Goal: Information Seeking & Learning: Learn about a topic

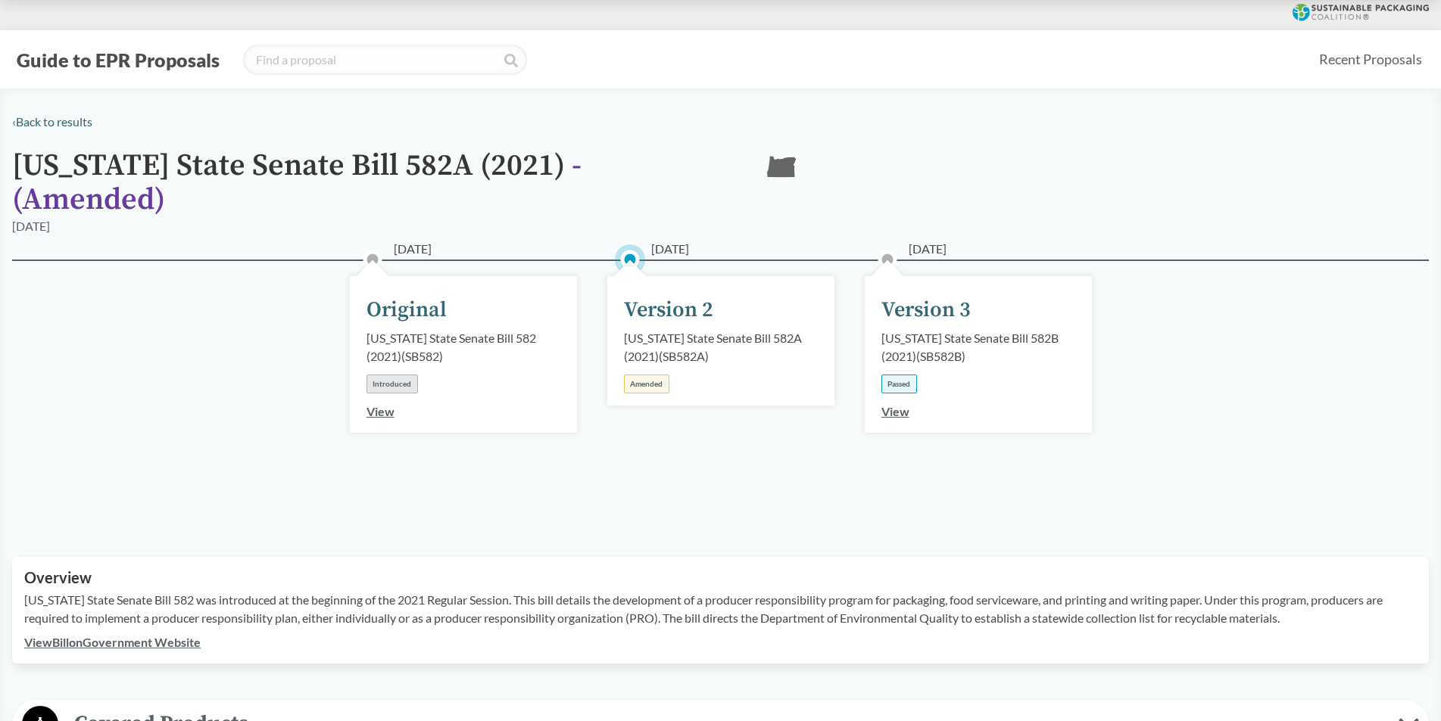
click at [906, 404] on link "View" at bounding box center [895, 411] width 28 height 14
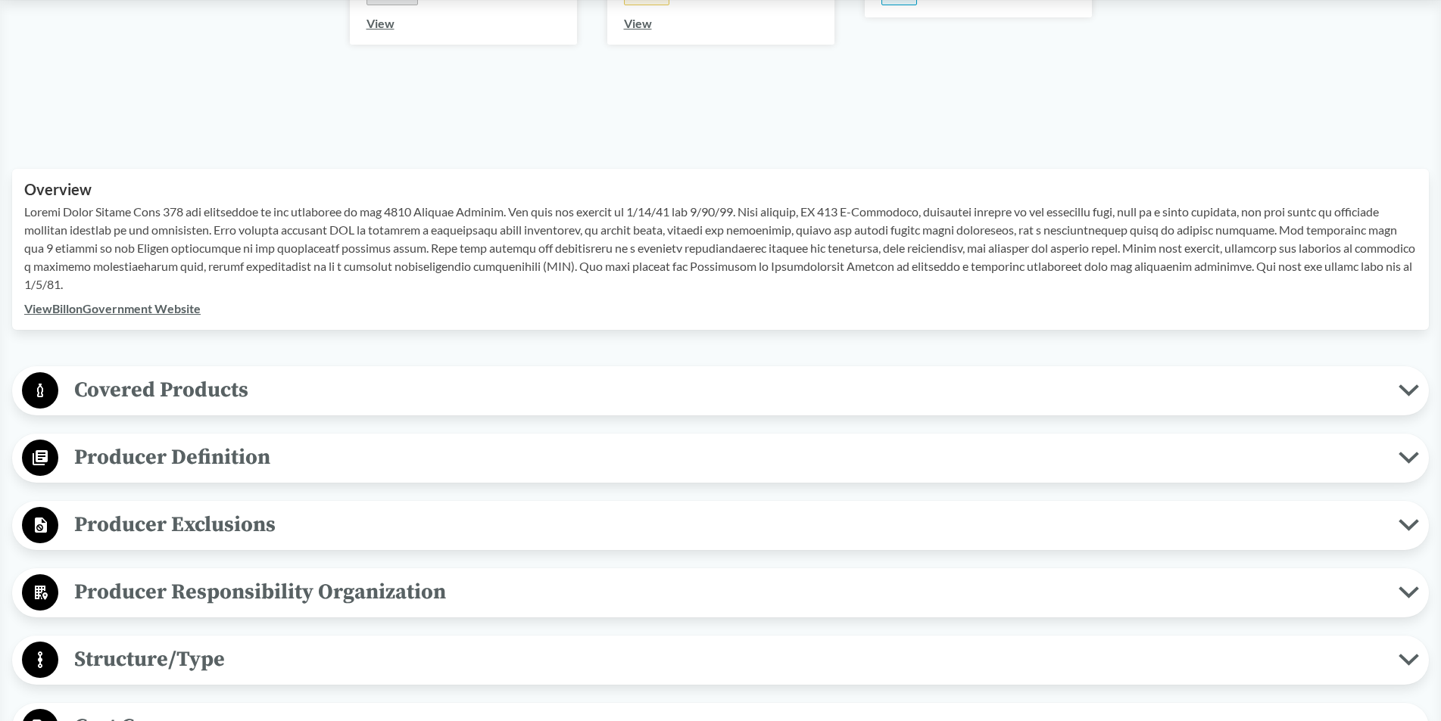
scroll to position [379, 0]
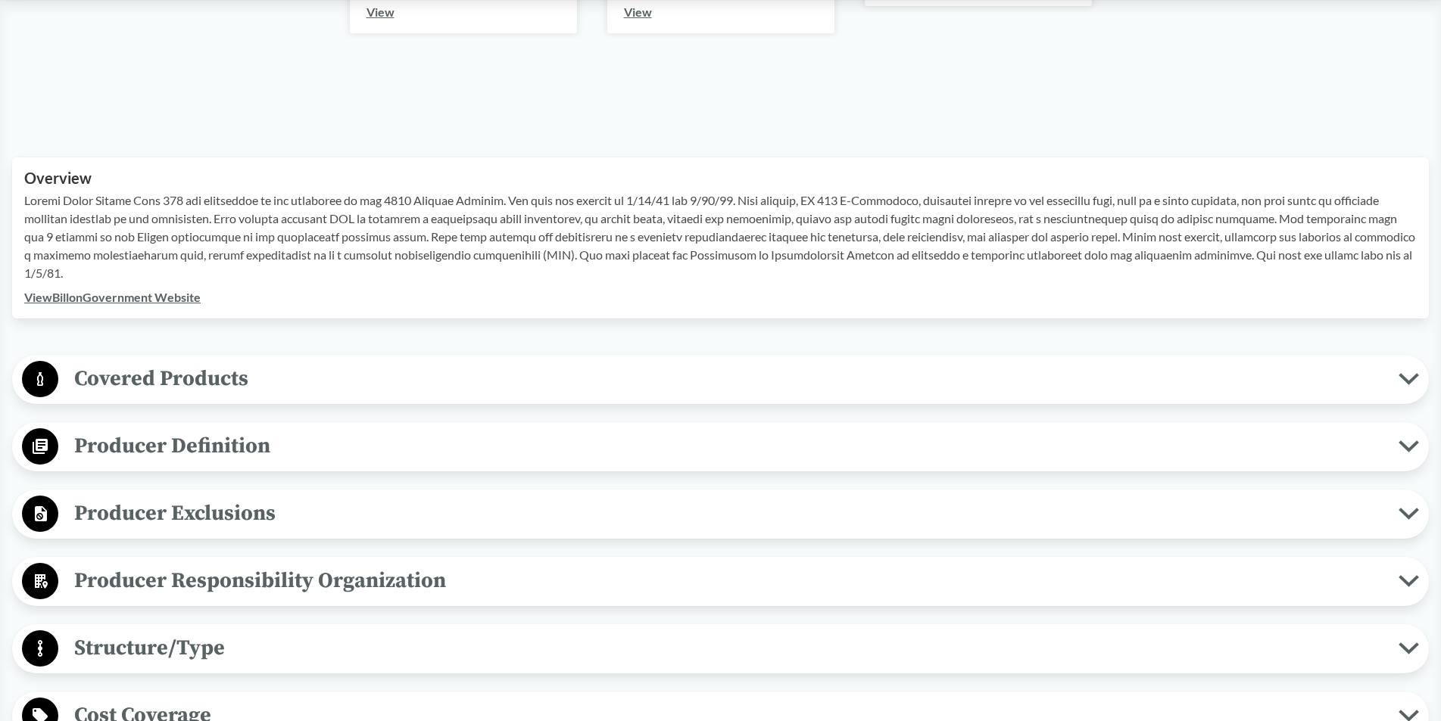
click at [167, 298] on link "View Bill on Government Website" at bounding box center [112, 297] width 176 height 14
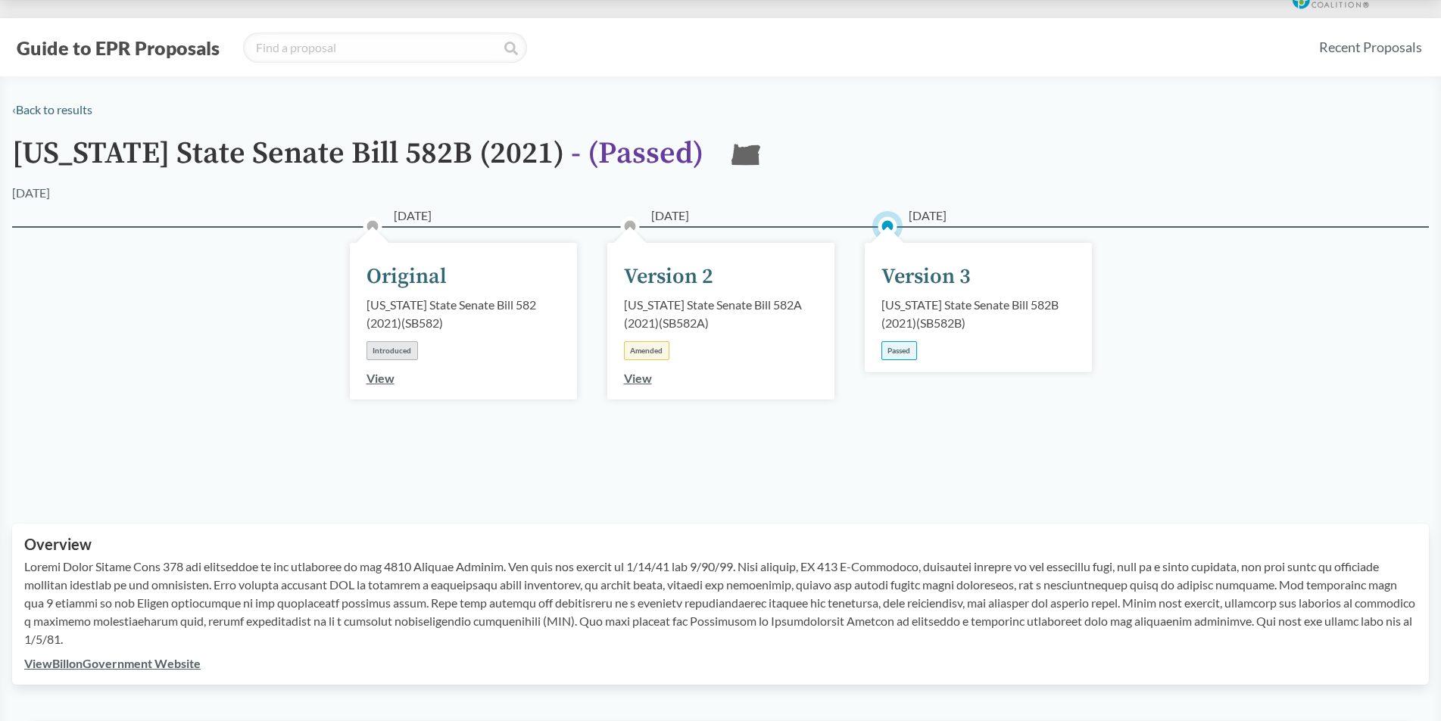
scroll to position [227, 0]
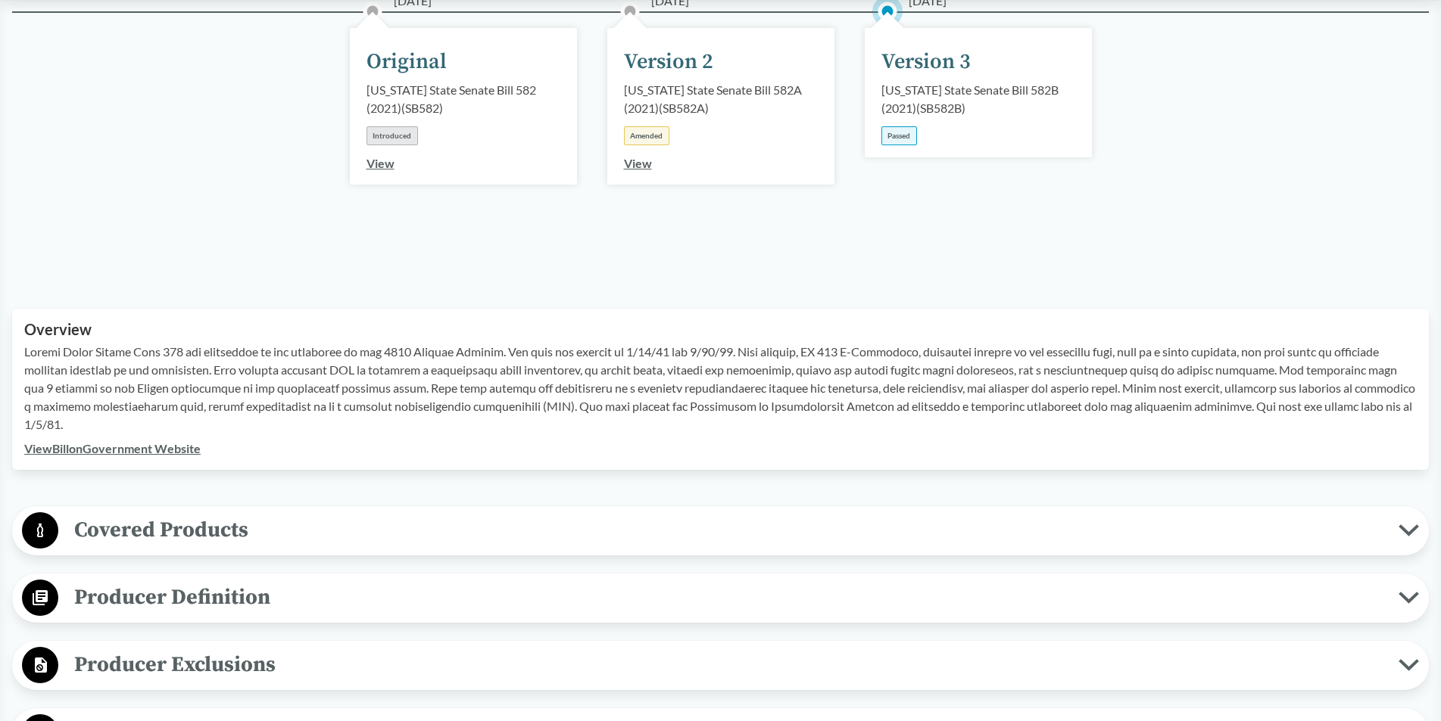
click at [198, 531] on span "Covered Products" at bounding box center [728, 530] width 1340 height 34
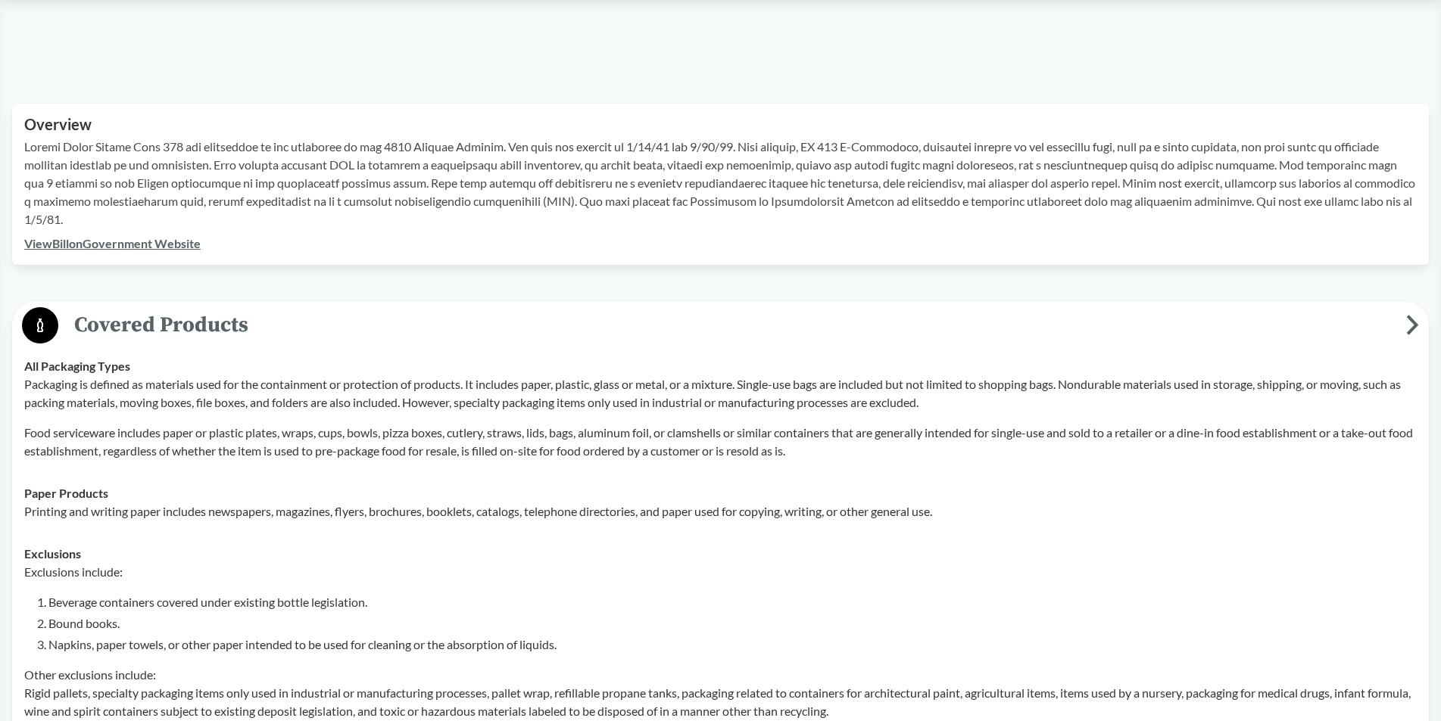
scroll to position [454, 0]
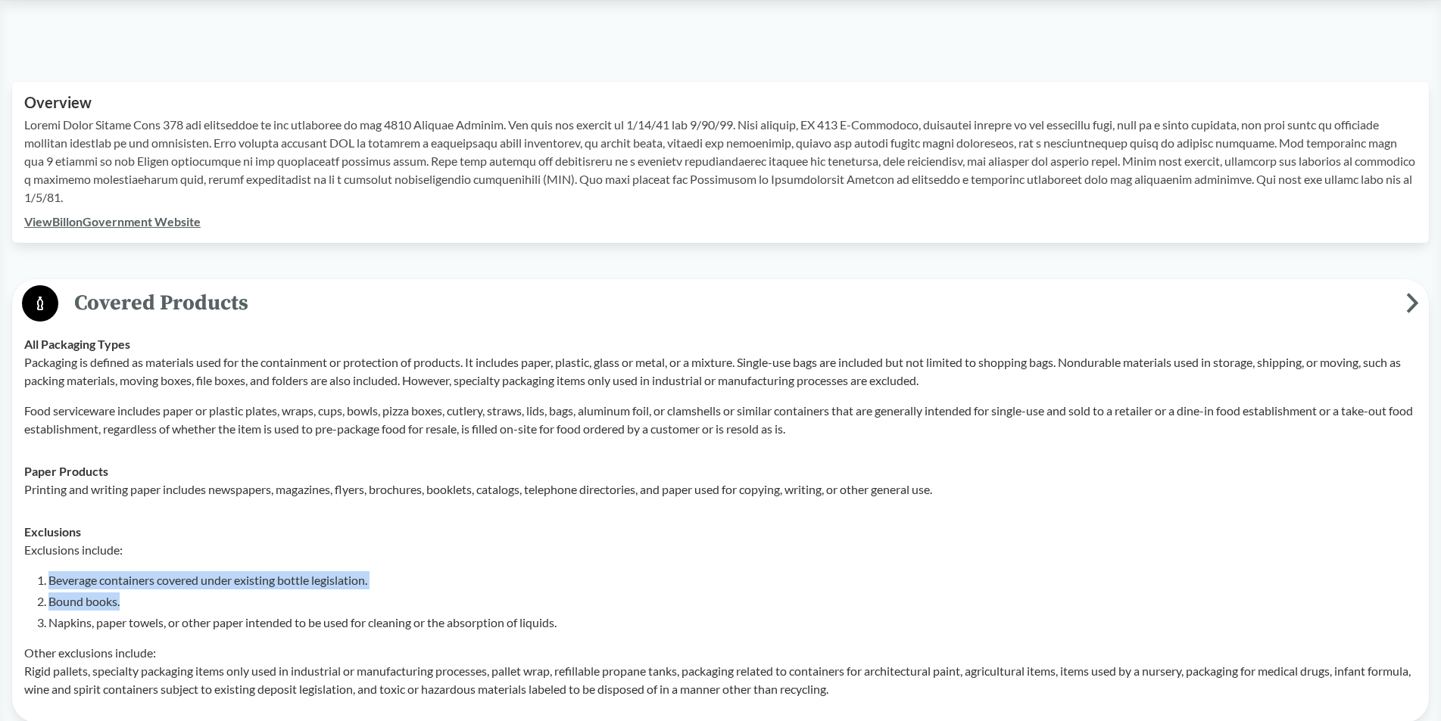
drag, startPoint x: 52, startPoint y: 584, endPoint x: 384, endPoint y: 598, distance: 331.9
click at [384, 598] on ol "Beverage containers covered under existing bottle legislation. Bound books. Nap…" at bounding box center [732, 602] width 1368 height 61
click at [384, 598] on li "Bound books." at bounding box center [732, 602] width 1368 height 18
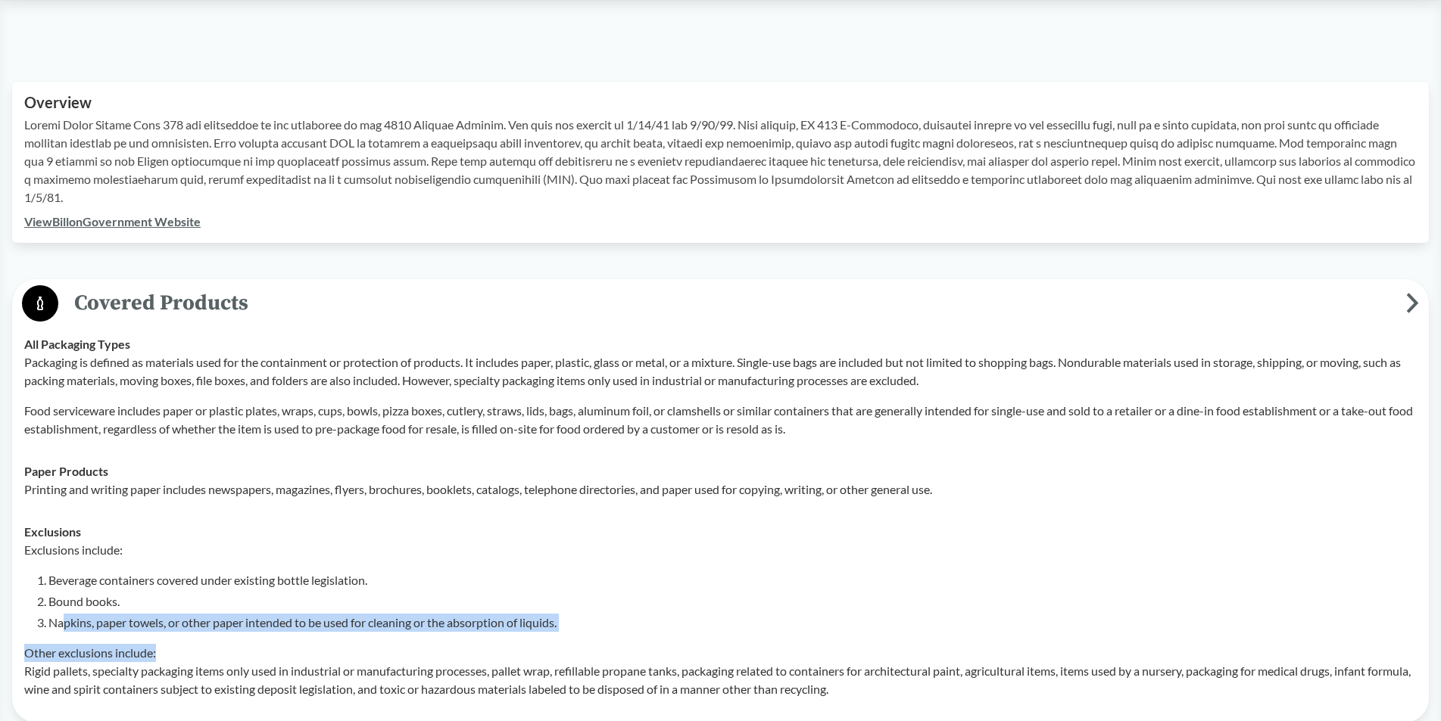
drag, startPoint x: 66, startPoint y: 622, endPoint x: 458, endPoint y: 640, distance: 392.5
click at [458, 640] on div "Exclusions include: Beverage containers covered under existing bottle legislati…" at bounding box center [720, 619] width 1392 height 157
click at [472, 648] on p "Other exclusions include: Rigid pallets, specialty packaging items only used in…" at bounding box center [720, 671] width 1392 height 55
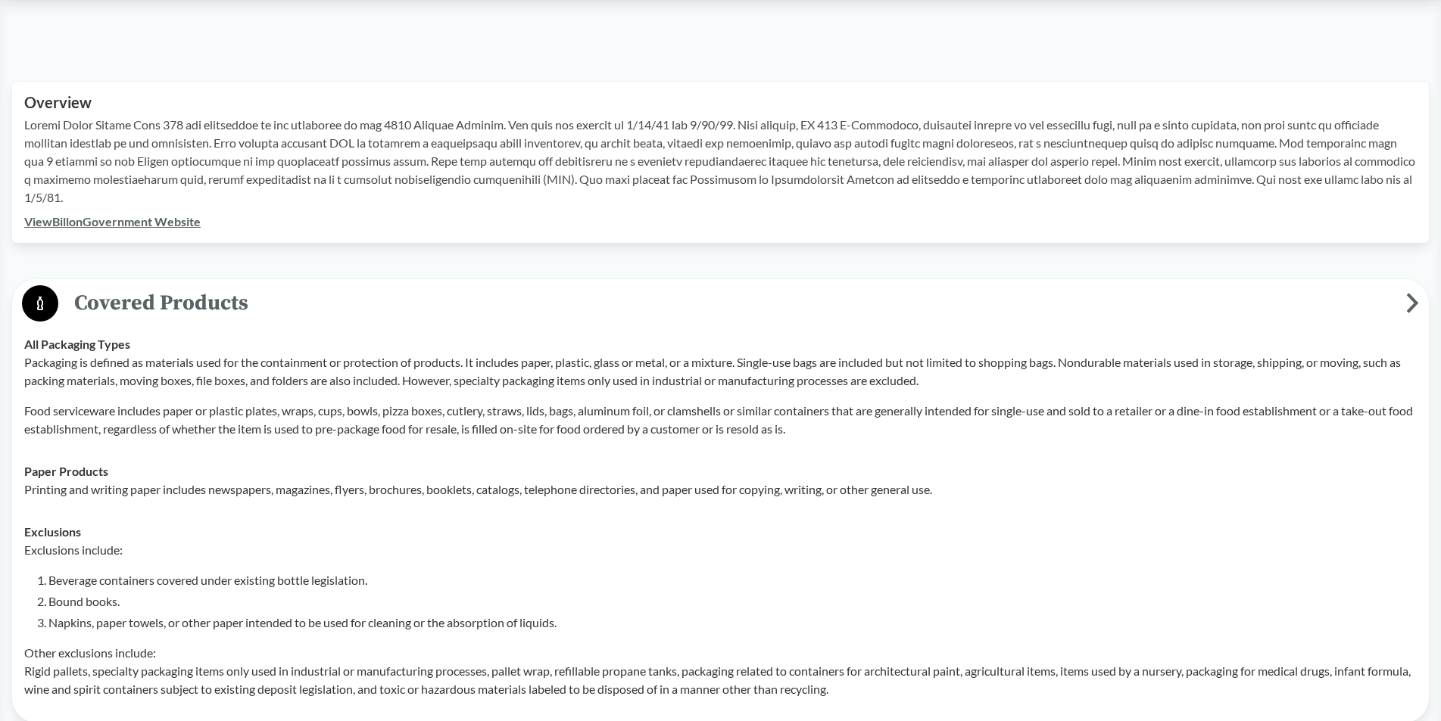
scroll to position [530, 0]
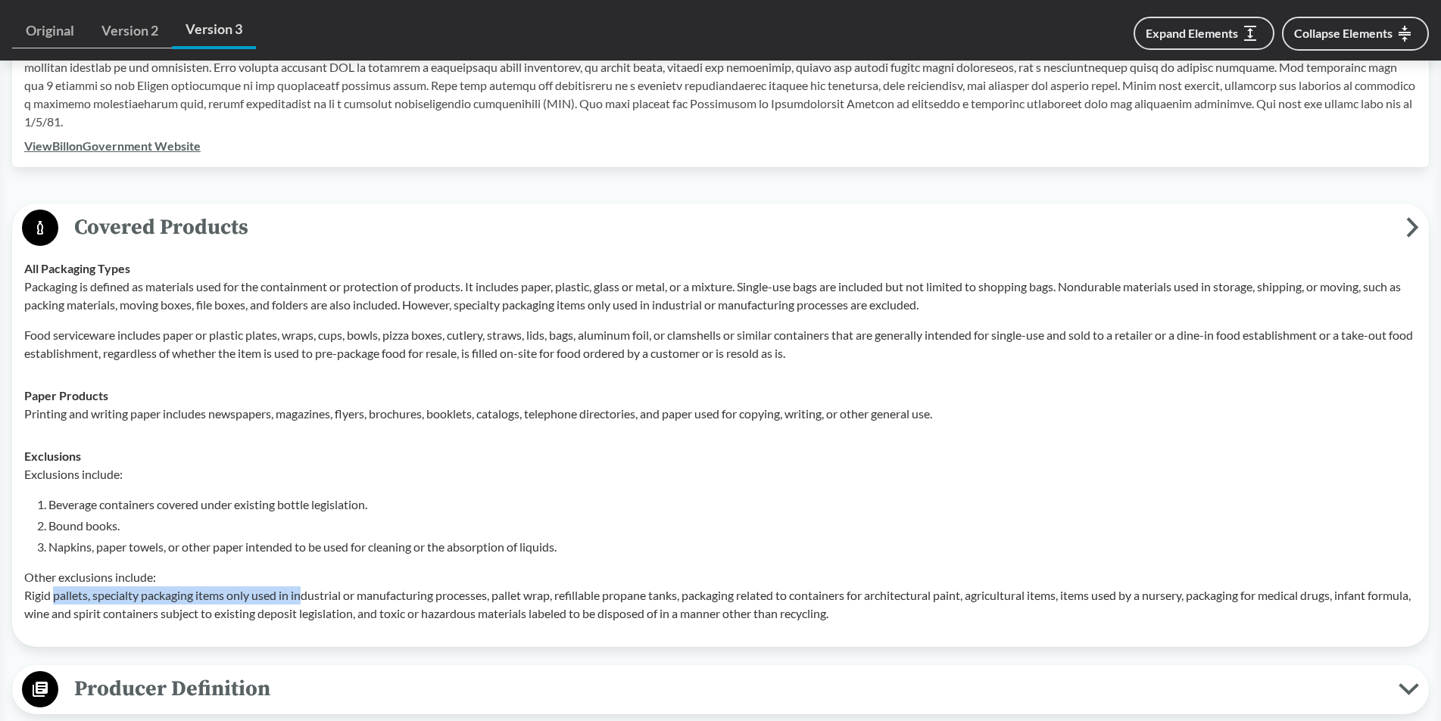
drag, startPoint x: 53, startPoint y: 593, endPoint x: 302, endPoint y: 599, distance: 249.1
click at [302, 599] on p "Other exclusions include: Rigid pallets, specialty packaging items only used in…" at bounding box center [720, 596] width 1392 height 55
click at [334, 604] on p "Other exclusions include: Rigid pallets, specialty packaging items only used in…" at bounding box center [720, 596] width 1392 height 55
drag, startPoint x: 260, startPoint y: 594, endPoint x: 709, endPoint y: 586, distance: 448.2
click at [709, 586] on p "Other exclusions include: Rigid pallets, specialty packaging items only used in…" at bounding box center [720, 596] width 1392 height 55
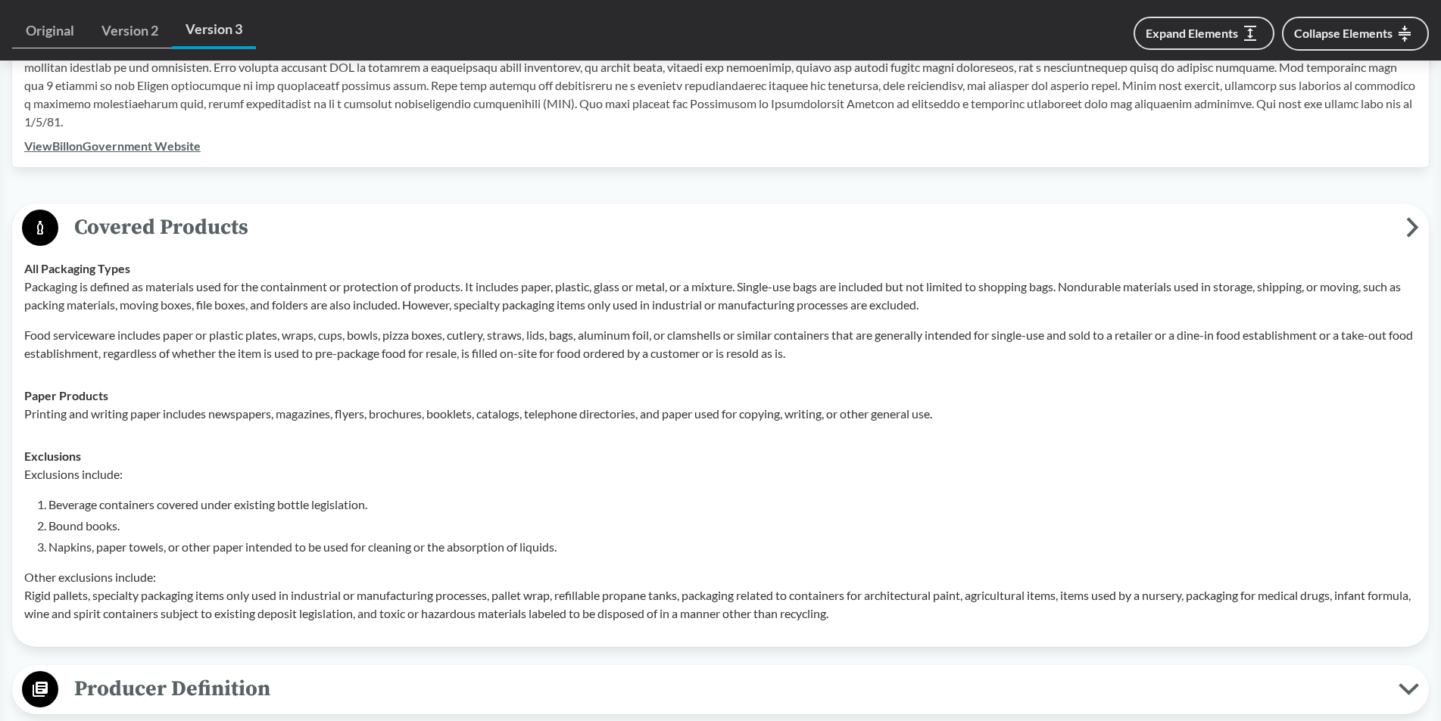
click at [734, 593] on p "Other exclusions include: Rigid pallets, specialty packaging items only used in…" at bounding box center [720, 596] width 1392 height 55
drag, startPoint x: 721, startPoint y: 591, endPoint x: 949, endPoint y: 595, distance: 227.9
click at [949, 595] on p "Other exclusions include: Rigid pallets, specialty packaging items only used in…" at bounding box center [720, 596] width 1392 height 55
drag, startPoint x: 989, startPoint y: 601, endPoint x: 998, endPoint y: 603, distance: 8.5
click at [990, 602] on p "Other exclusions include: Rigid pallets, specialty packaging items only used in…" at bounding box center [720, 596] width 1392 height 55
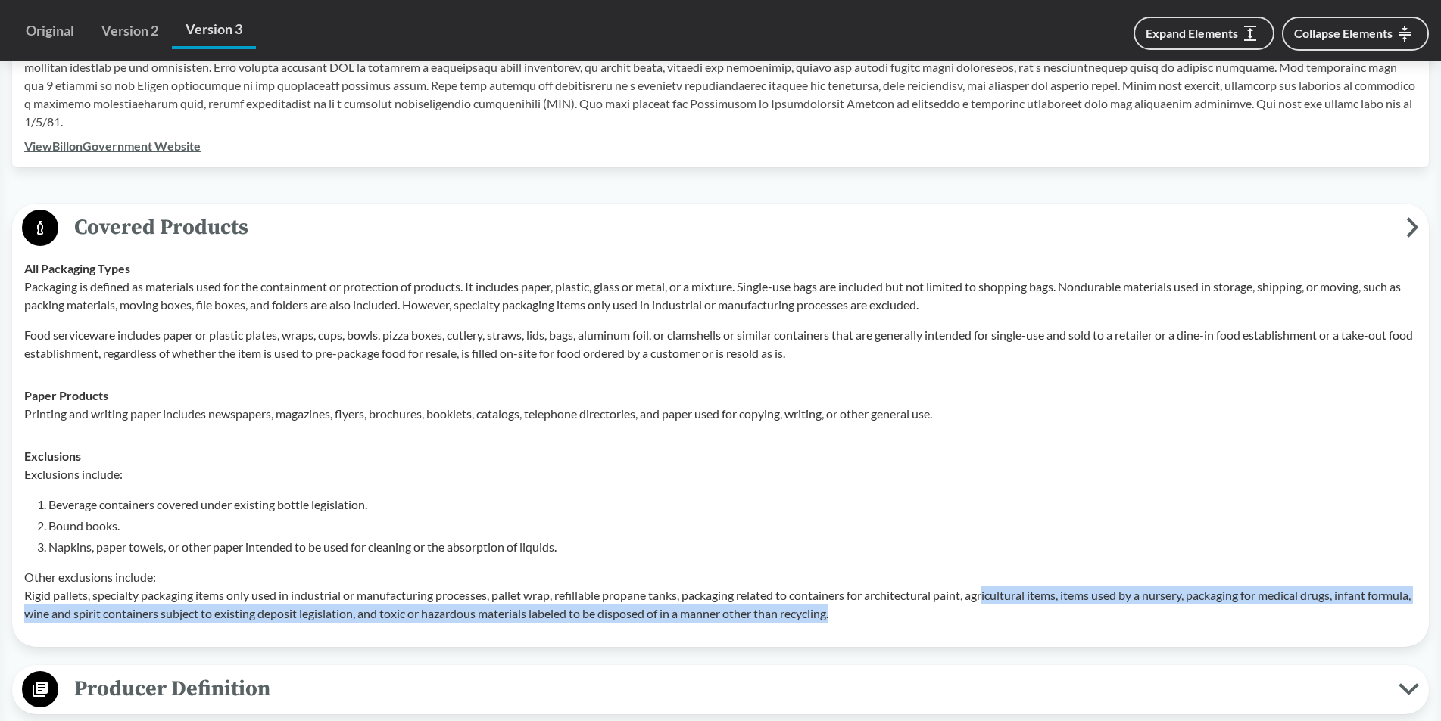
drag, startPoint x: 1072, startPoint y: 600, endPoint x: 1206, endPoint y: 611, distance: 134.5
click at [1206, 611] on p "Other exclusions include: Rigid pallets, specialty packaging items only used in…" at bounding box center [720, 596] width 1392 height 55
click at [1214, 611] on p "Other exclusions include: Rigid pallets, specialty packaging items only used in…" at bounding box center [720, 596] width 1392 height 55
drag, startPoint x: 1225, startPoint y: 598, endPoint x: 1311, endPoint y: 607, distance: 86.8
click at [1311, 607] on p "Other exclusions include: Rigid pallets, specialty packaging items only used in…" at bounding box center [720, 596] width 1392 height 55
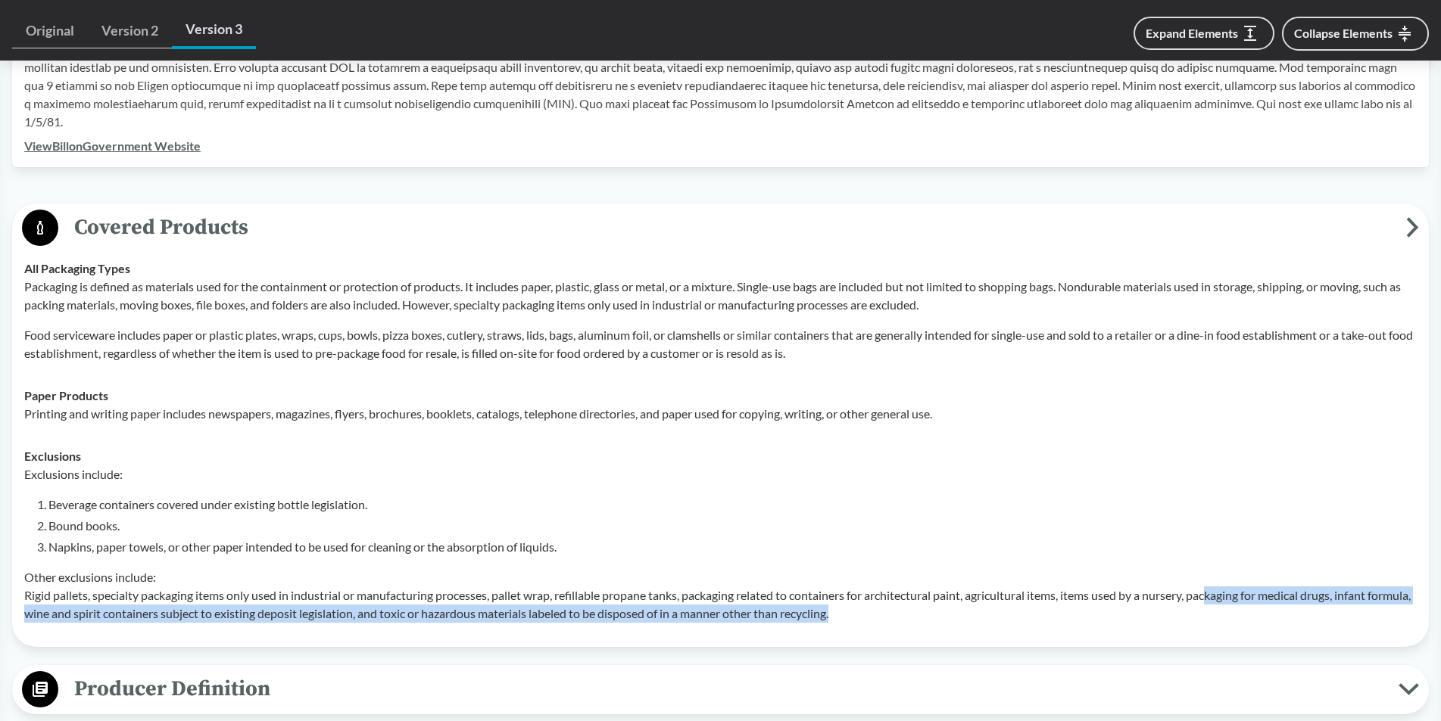
click at [1311, 607] on p "Other exclusions include: Rigid pallets, specialty packaging items only used in…" at bounding box center [720, 596] width 1392 height 55
drag, startPoint x: 203, startPoint y: 615, endPoint x: 886, endPoint y: 613, distance: 682.8
click at [886, 613] on p "Other exclusions include: Rigid pallets, specialty packaging items only used in…" at bounding box center [720, 596] width 1392 height 55
